Goal: Information Seeking & Learning: Learn about a topic

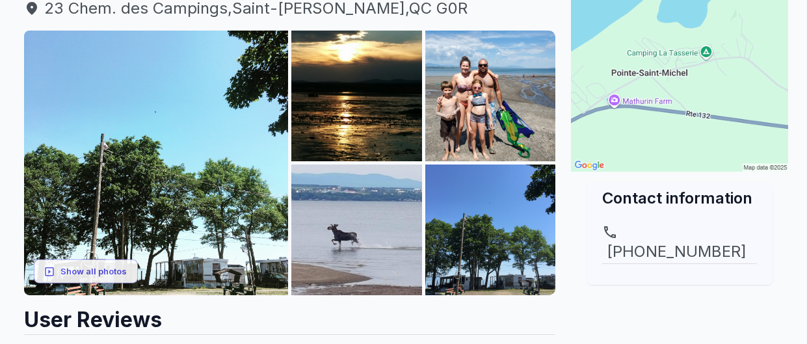
scroll to position [175, 0]
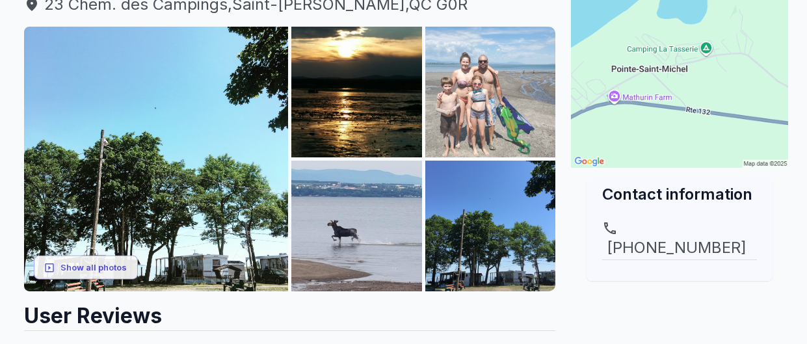
click at [462, 122] on img at bounding box center [490, 92] width 131 height 131
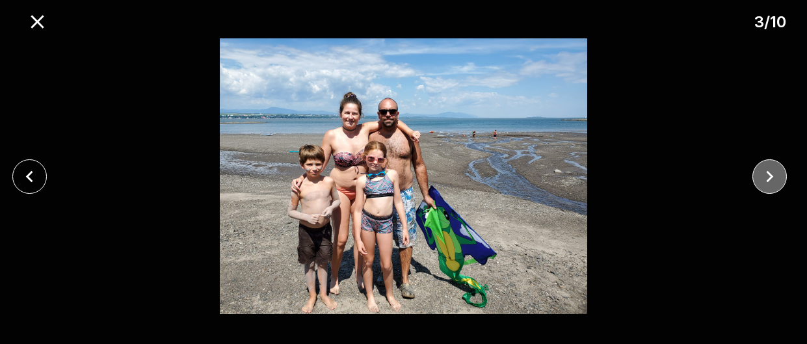
click at [762, 176] on icon "close" at bounding box center [769, 176] width 23 height 23
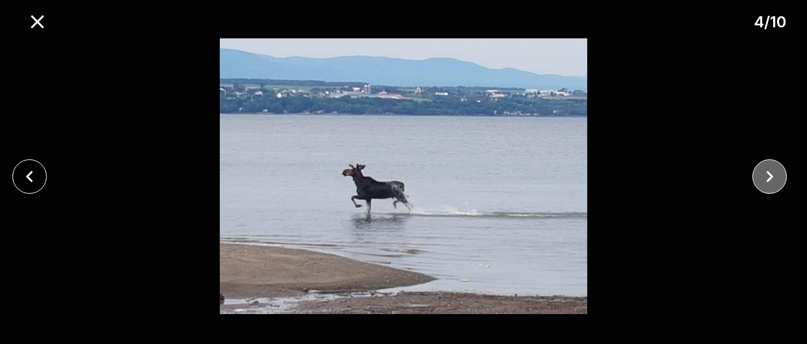
click at [762, 176] on icon "close" at bounding box center [769, 176] width 23 height 23
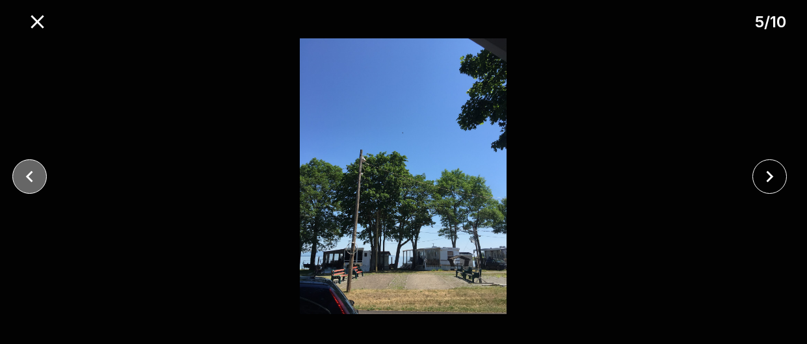
click at [27, 179] on icon "close" at bounding box center [29, 176] width 23 height 23
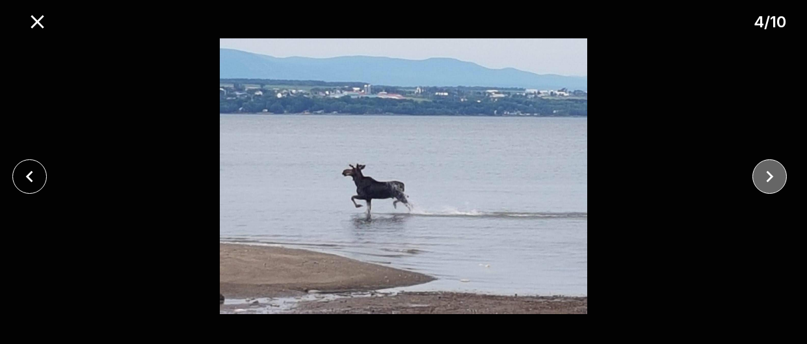
click at [766, 177] on icon "close" at bounding box center [769, 176] width 23 height 23
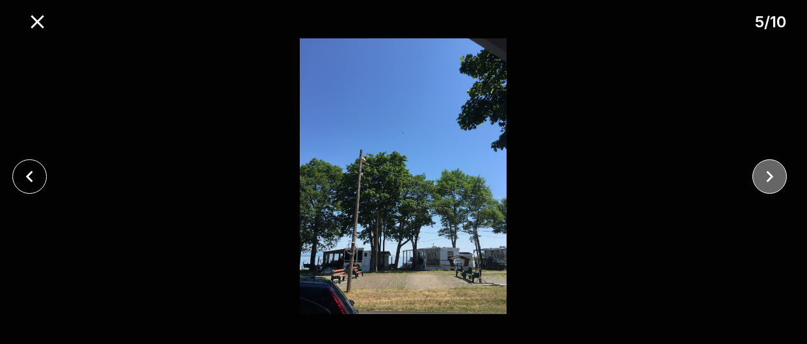
click at [765, 177] on icon "close" at bounding box center [769, 176] width 23 height 23
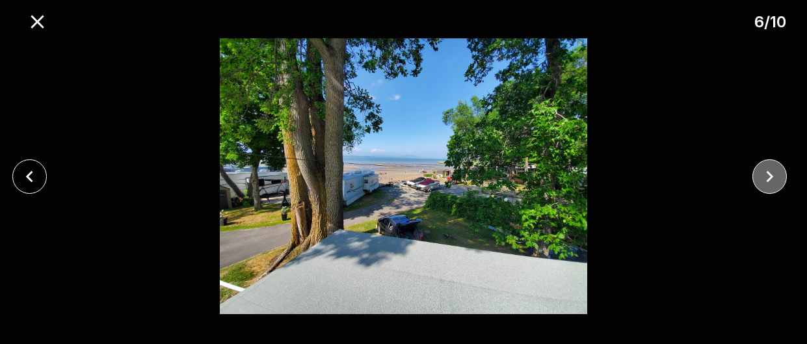
click at [765, 177] on icon "close" at bounding box center [769, 176] width 23 height 23
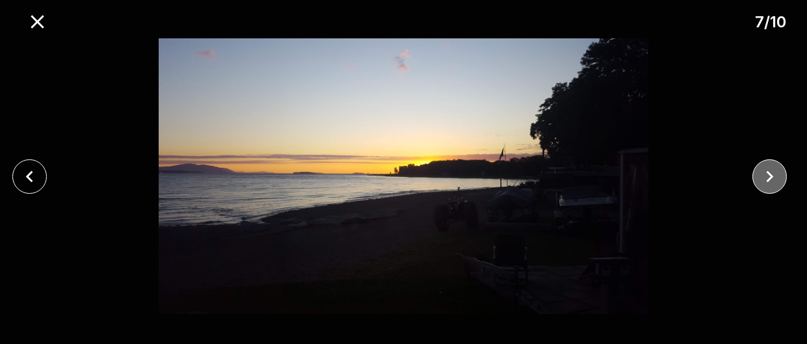
click at [765, 177] on icon "close" at bounding box center [769, 176] width 23 height 23
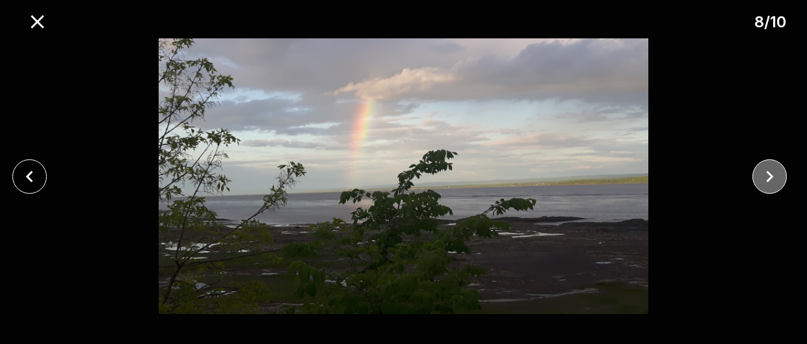
click at [765, 177] on icon "close" at bounding box center [769, 176] width 23 height 23
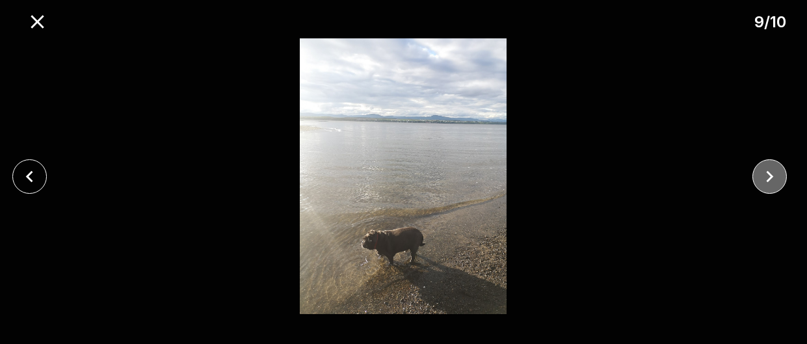
click at [765, 177] on icon "close" at bounding box center [769, 176] width 23 height 23
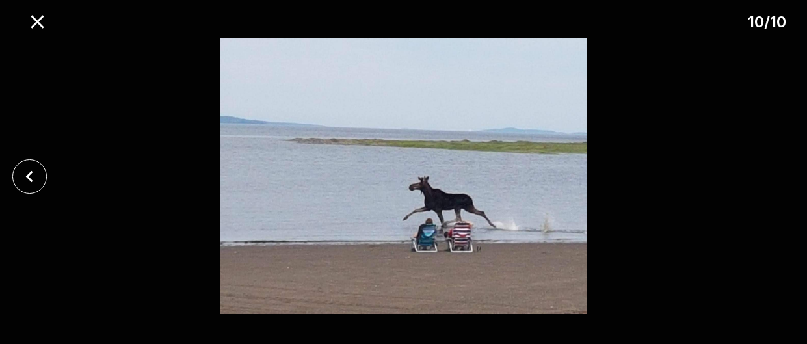
click at [765, 177] on div at bounding box center [403, 176] width 807 height 276
